Goal: Task Accomplishment & Management: Manage account settings

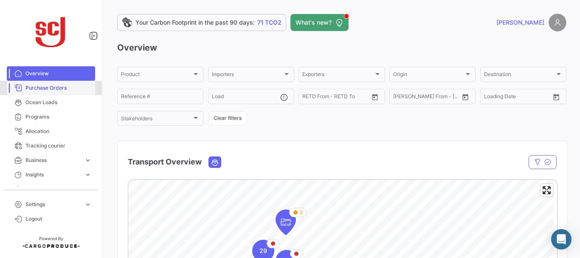
click at [60, 87] on span "Purchase Orders" at bounding box center [58, 88] width 66 height 8
click at [64, 94] on link "Purchase Orders" at bounding box center [51, 88] width 88 height 14
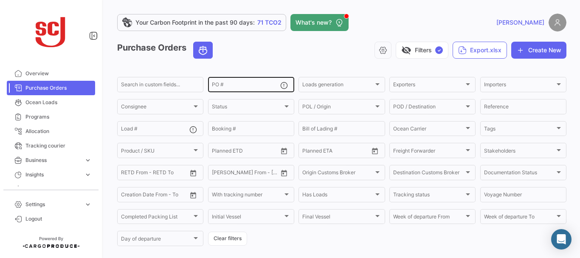
click at [233, 79] on div "PO #" at bounding box center [246, 84] width 68 height 17
paste input "4302340320"
type input "4302340320"
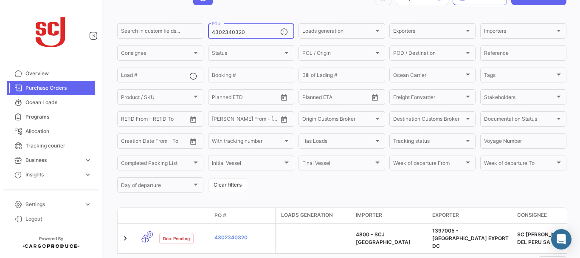
scroll to position [73, 0]
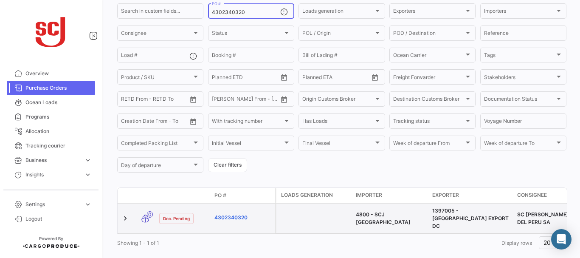
click at [235, 217] on link "4302340320" at bounding box center [242, 218] width 57 height 8
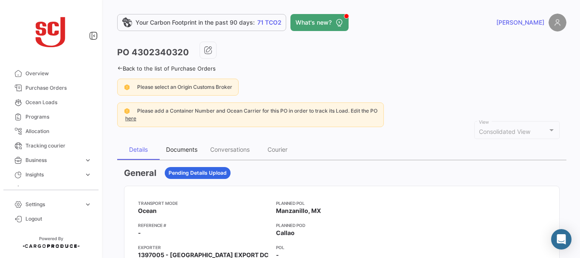
click at [184, 151] on div "Documents" at bounding box center [181, 149] width 31 height 7
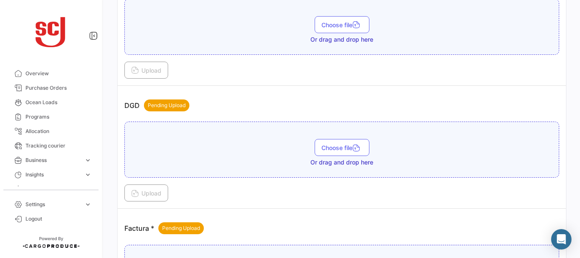
scroll to position [520, 0]
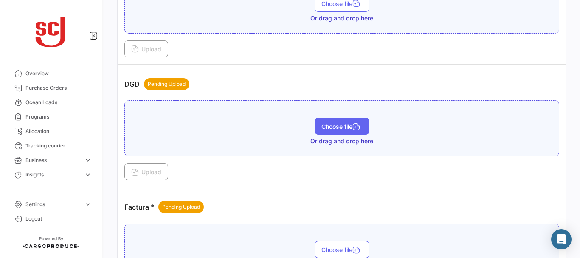
click at [328, 128] on span "Choose file" at bounding box center [341, 126] width 41 height 7
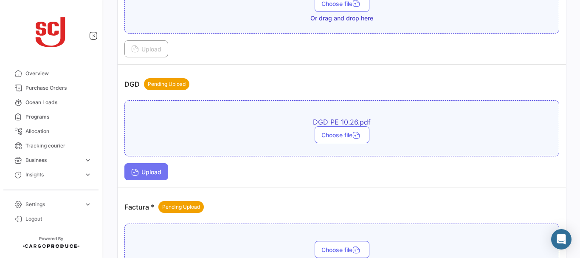
click at [149, 174] on span "Upload" at bounding box center [146, 171] width 30 height 7
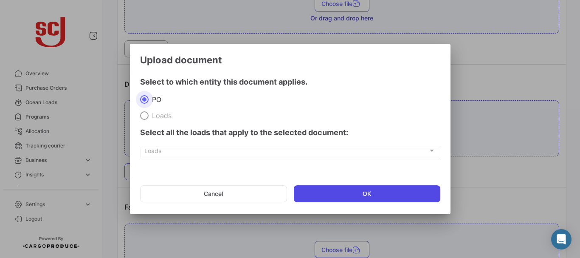
click at [312, 195] on button "OK" at bounding box center [367, 193] width 146 height 17
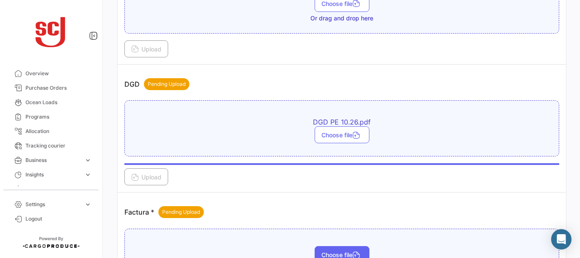
click at [332, 253] on span "Choose file" at bounding box center [341, 254] width 41 height 7
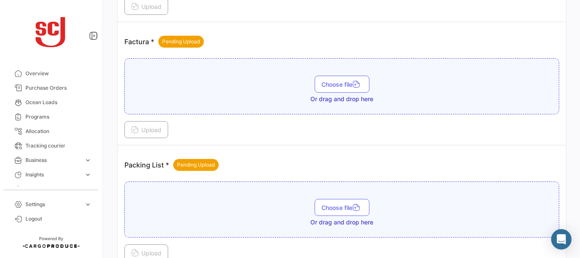
scroll to position [746, 0]
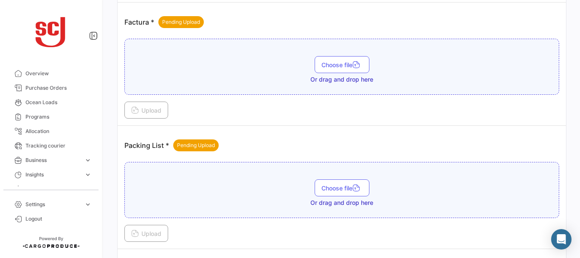
click at [308, 65] on div "Choose file Or drag and drop here" at bounding box center [341, 70] width 425 height 28
click at [321, 65] on span "Choose file" at bounding box center [341, 64] width 41 height 7
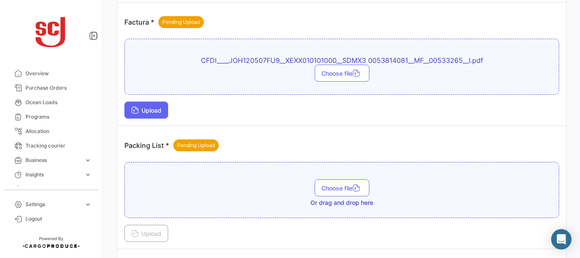
click at [153, 110] on span "Upload" at bounding box center [146, 110] width 30 height 7
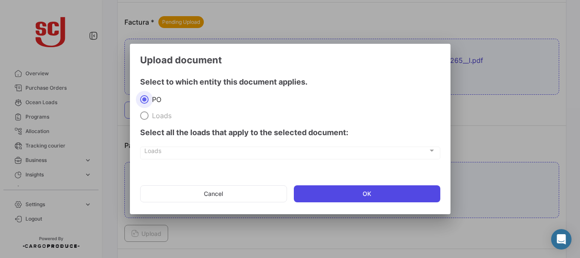
click at [327, 189] on button "OK" at bounding box center [367, 193] width 146 height 17
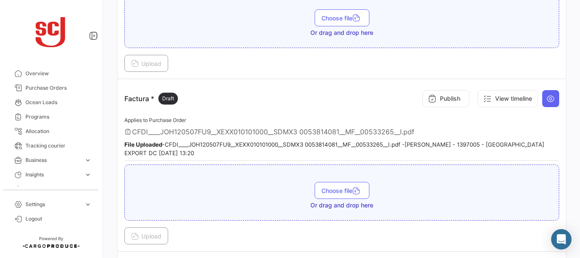
scroll to position [667, 0]
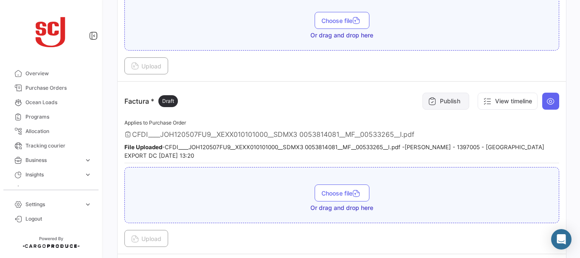
click at [441, 98] on button "Publish" at bounding box center [445, 101] width 47 height 17
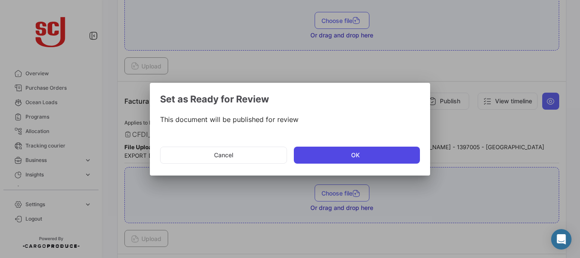
click at [318, 149] on button "OK" at bounding box center [357, 154] width 126 height 17
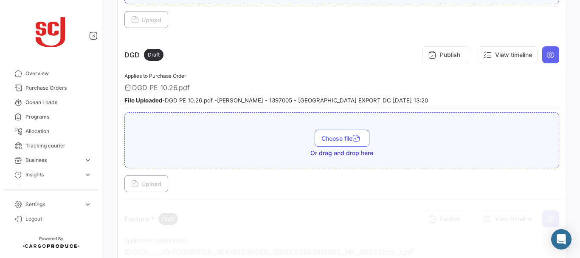
scroll to position [532, 0]
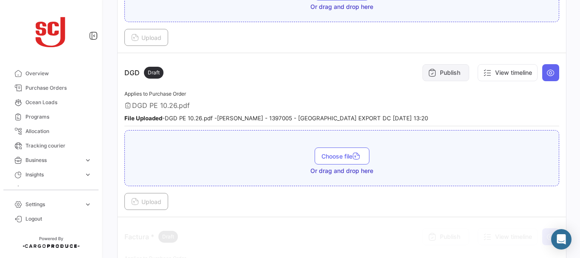
click at [446, 79] on button "Publish" at bounding box center [445, 72] width 47 height 17
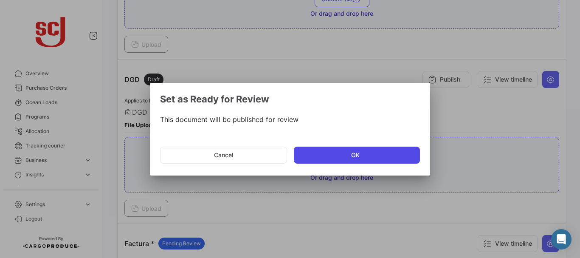
click at [352, 152] on button "OK" at bounding box center [357, 154] width 126 height 17
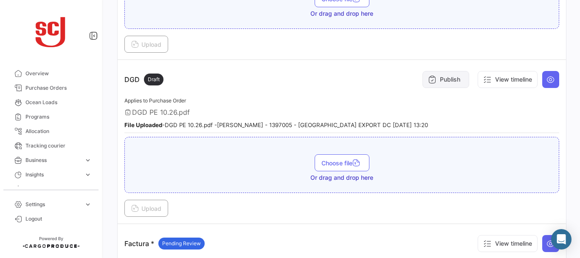
click at [447, 78] on button "Publish" at bounding box center [445, 79] width 47 height 17
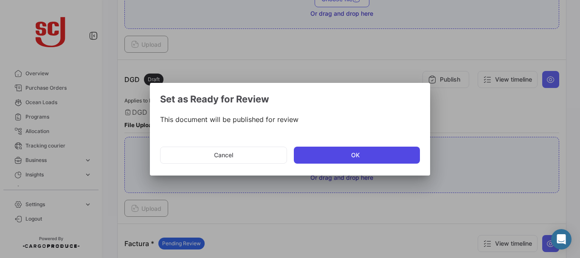
click at [336, 156] on button "OK" at bounding box center [357, 154] width 126 height 17
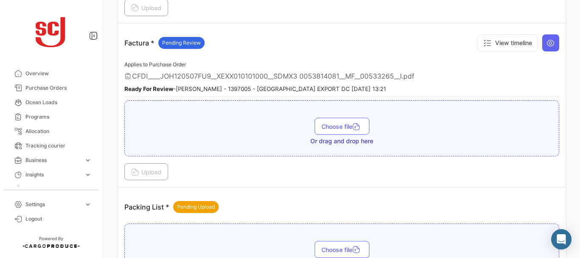
scroll to position [720, 0]
